Goal: Task Accomplishment & Management: Manage account settings

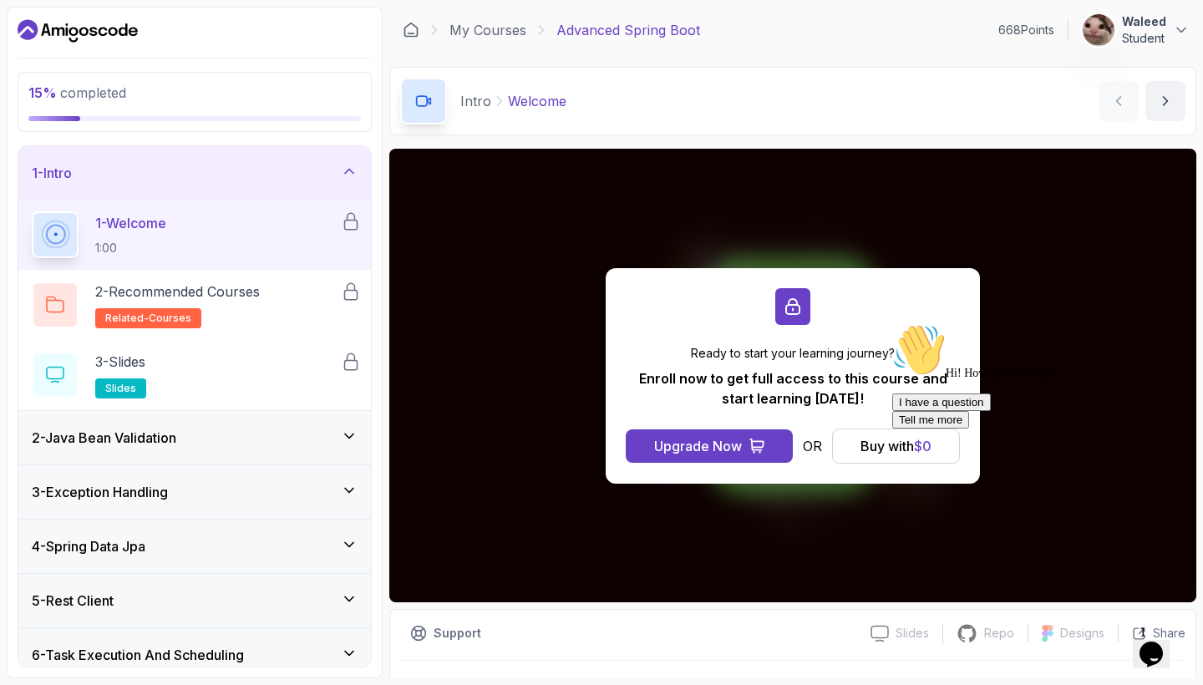
click at [892, 323] on icon "Chat attention grabber" at bounding box center [892, 323] width 0 height 0
click at [755, 103] on div "Intro Welcome Welcome by nelson" at bounding box center [792, 101] width 807 height 68
click at [348, 170] on icon at bounding box center [349, 171] width 8 height 4
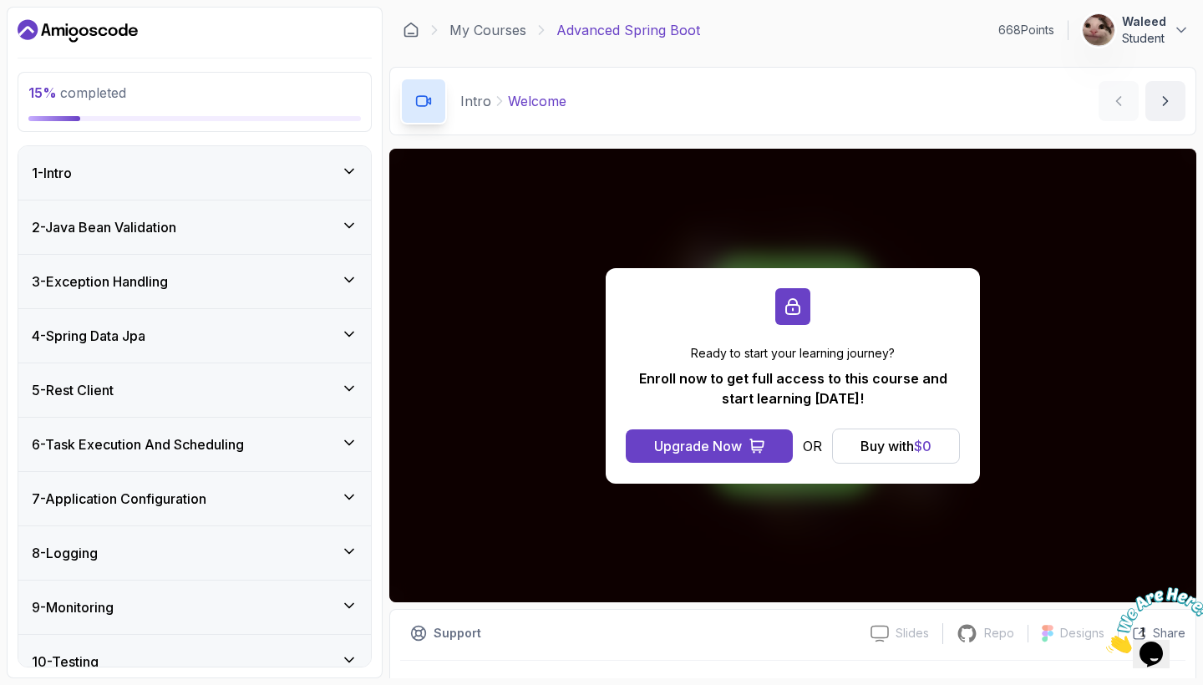
click at [1139, 45] on p "Student" at bounding box center [1144, 38] width 44 height 17
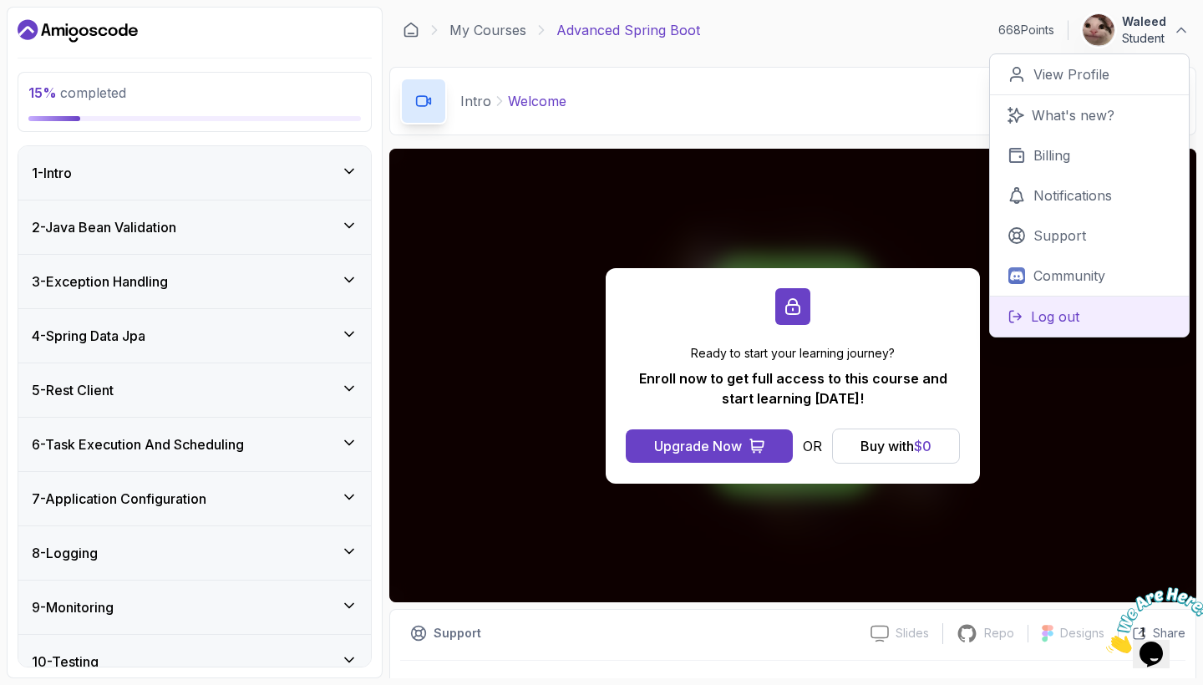
click at [1085, 308] on button "Log out" at bounding box center [1089, 316] width 199 height 41
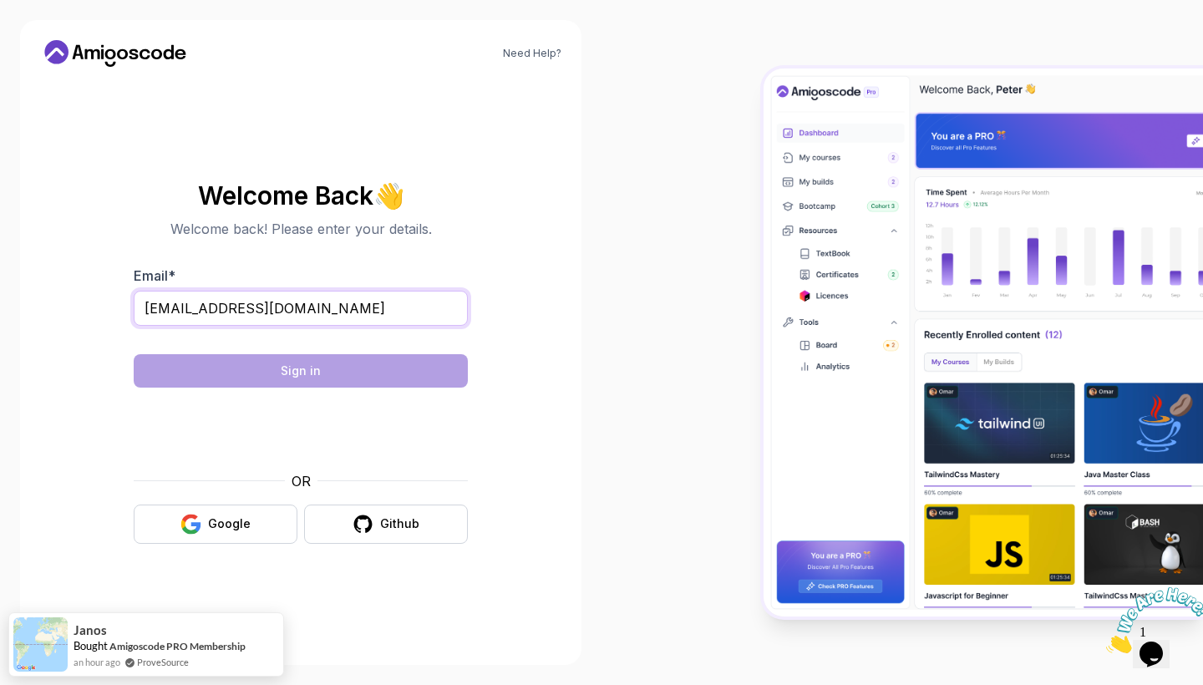
type input "omarmind4@gmail.com"
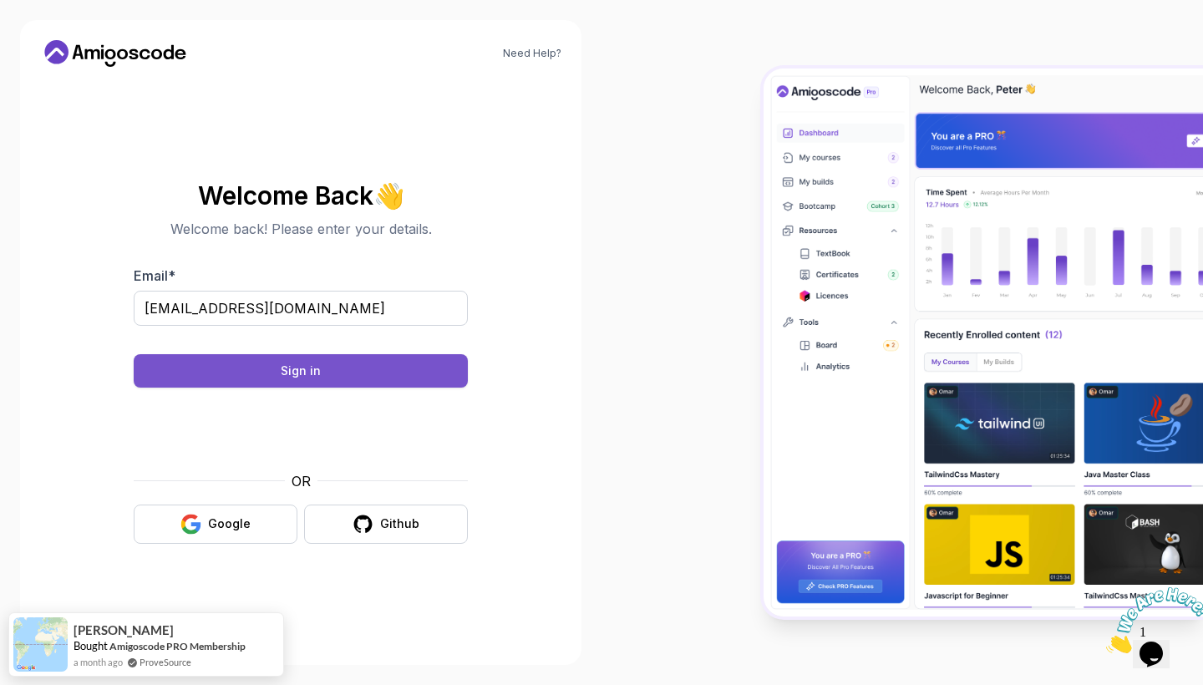
click at [393, 381] on button "Sign in" at bounding box center [301, 370] width 334 height 33
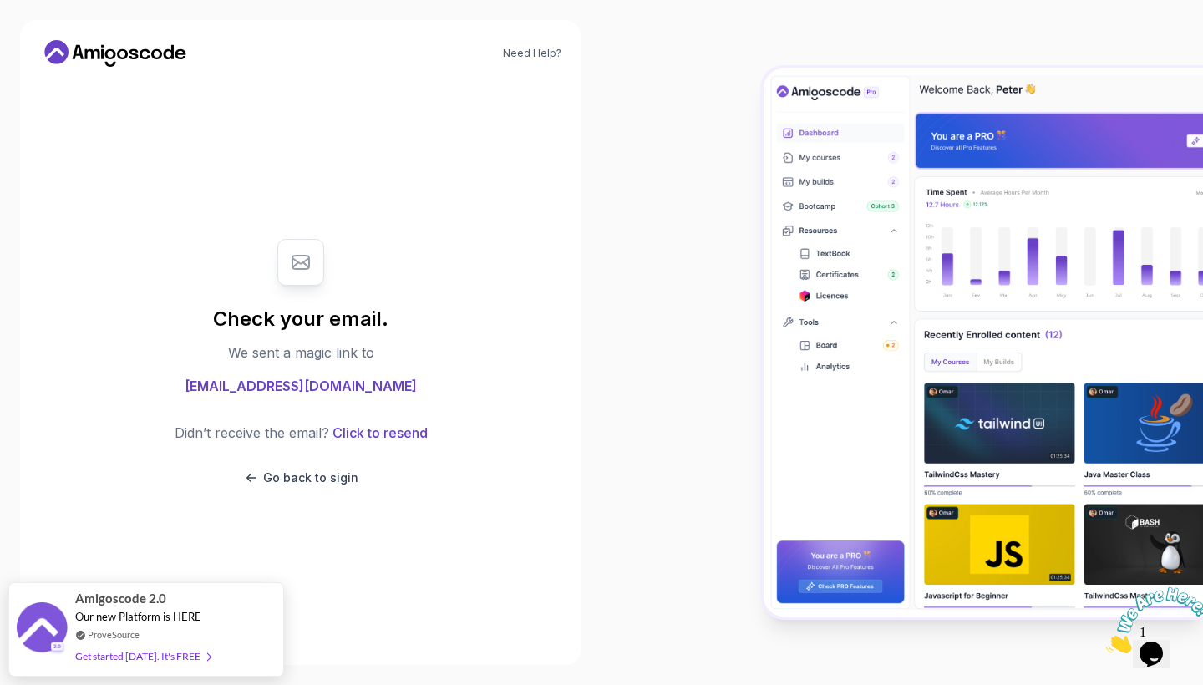
click at [377, 436] on button "Click to resend" at bounding box center [378, 433] width 99 height 20
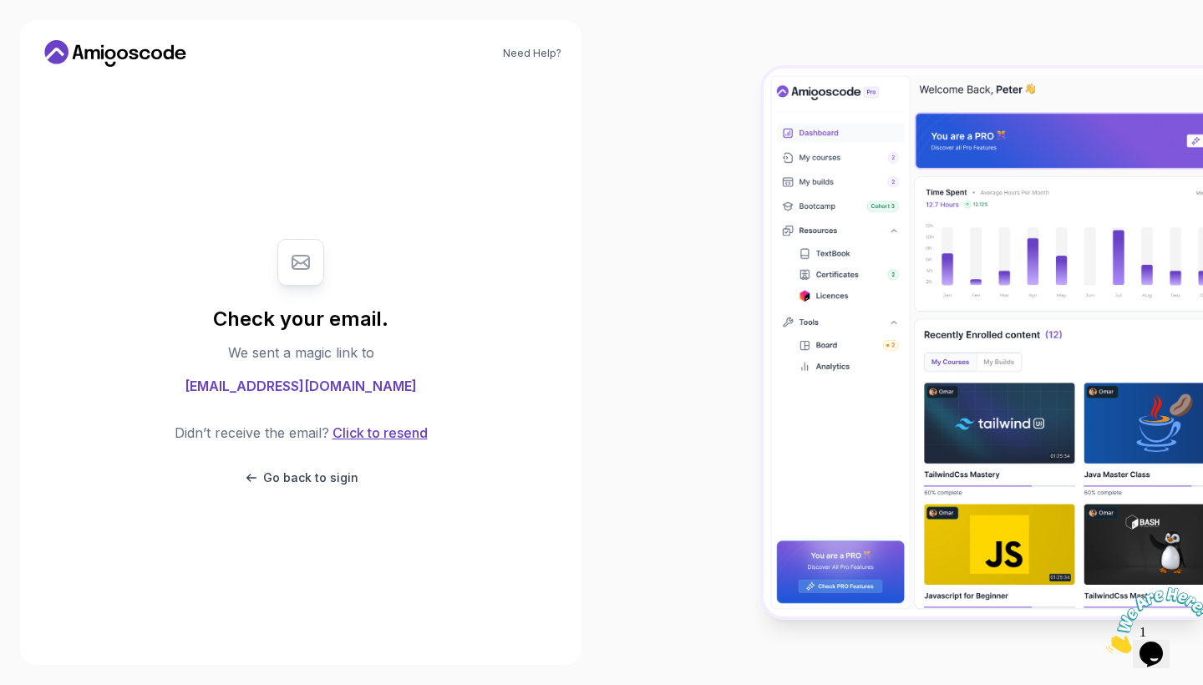
click at [377, 436] on button "Click to resend" at bounding box center [378, 433] width 99 height 20
click at [333, 482] on p "Go back to sigin" at bounding box center [310, 477] width 95 height 17
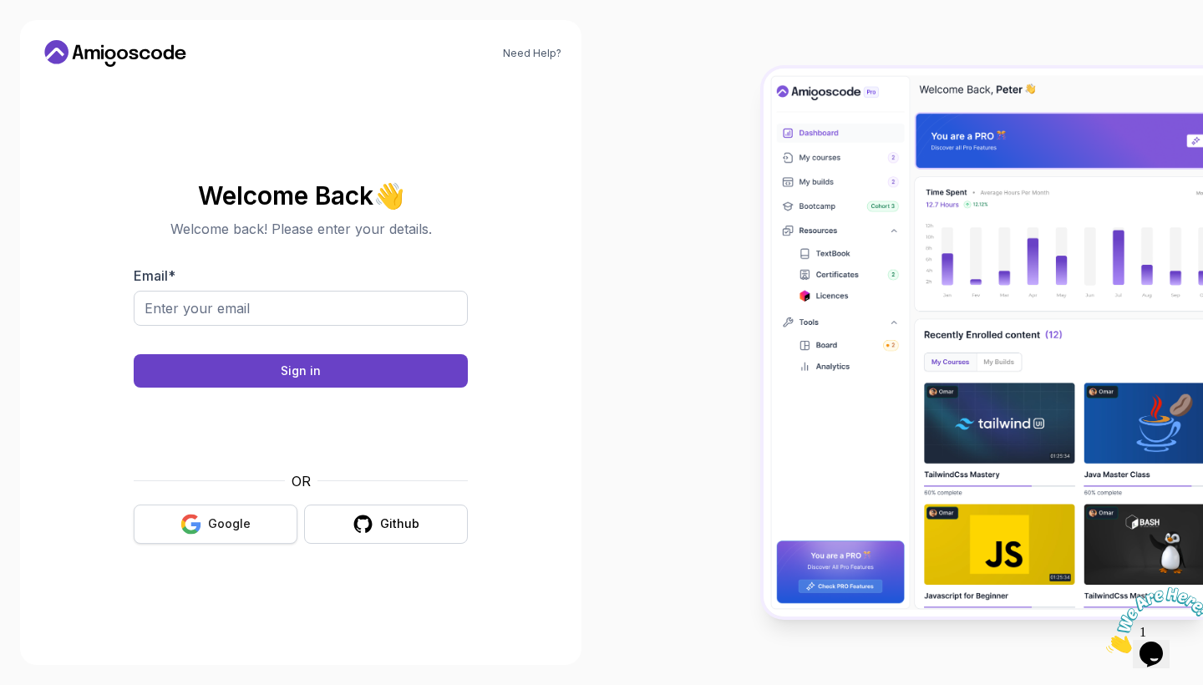
click at [275, 528] on button "Google" at bounding box center [216, 524] width 164 height 39
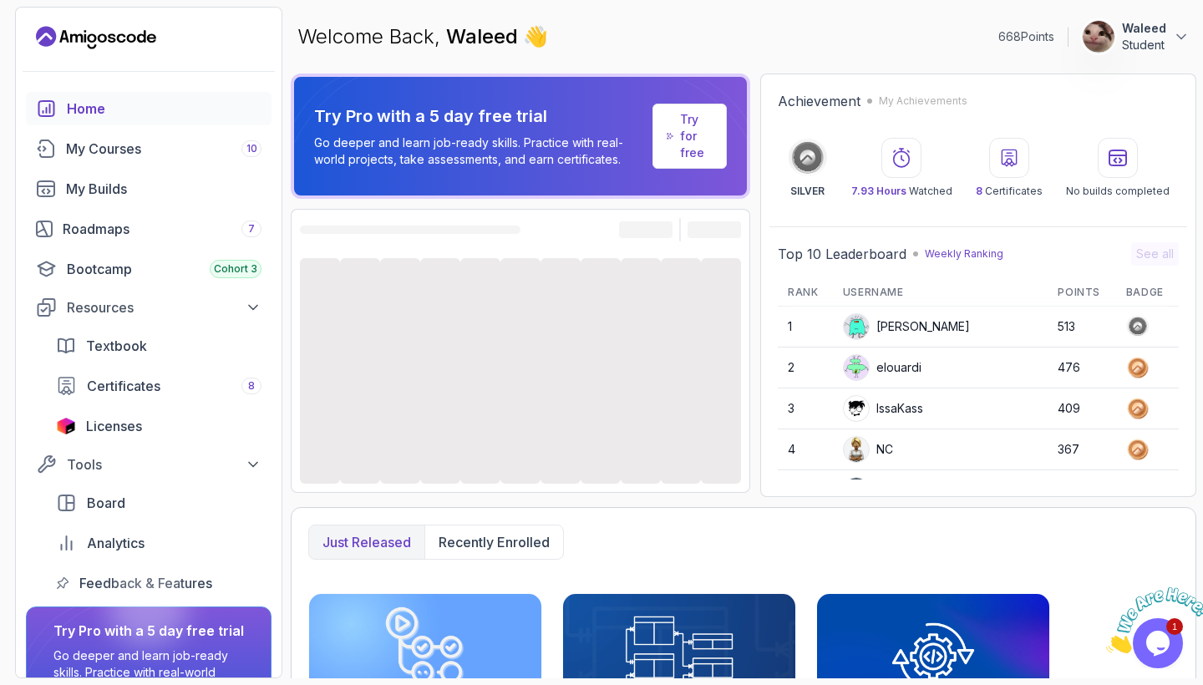
click at [1137, 32] on p "Waleed" at bounding box center [1144, 28] width 44 height 17
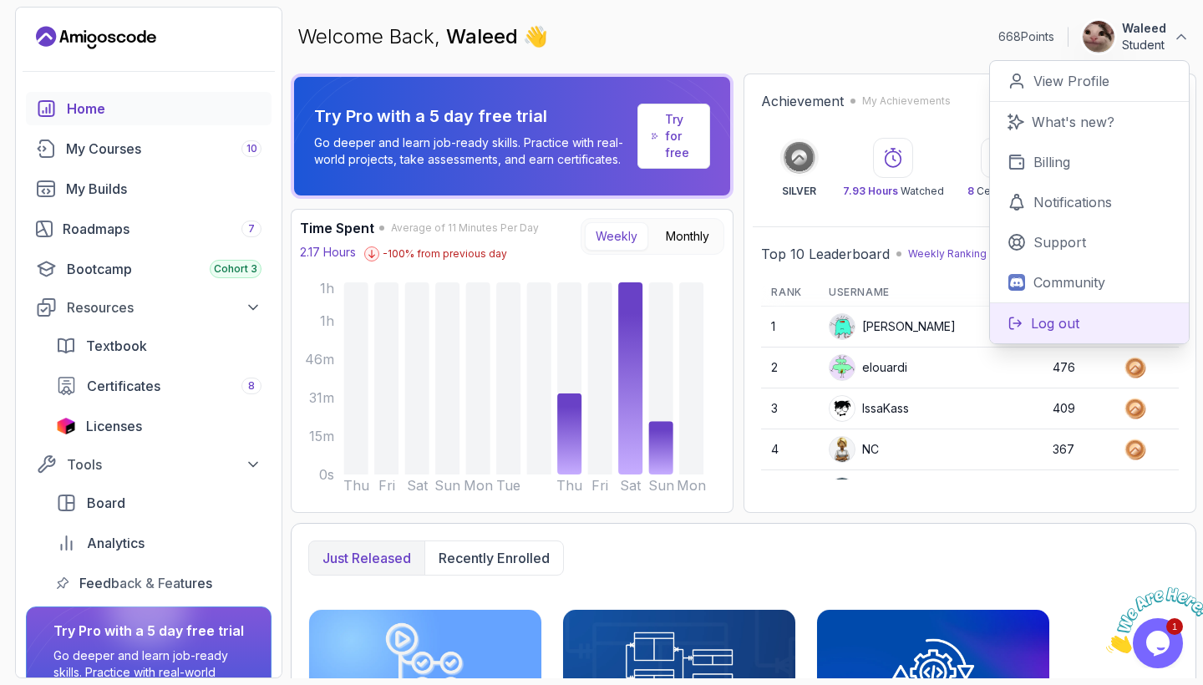
click at [1072, 321] on p "Log out" at bounding box center [1055, 323] width 48 height 20
